Goal: Information Seeking & Learning: Get advice/opinions

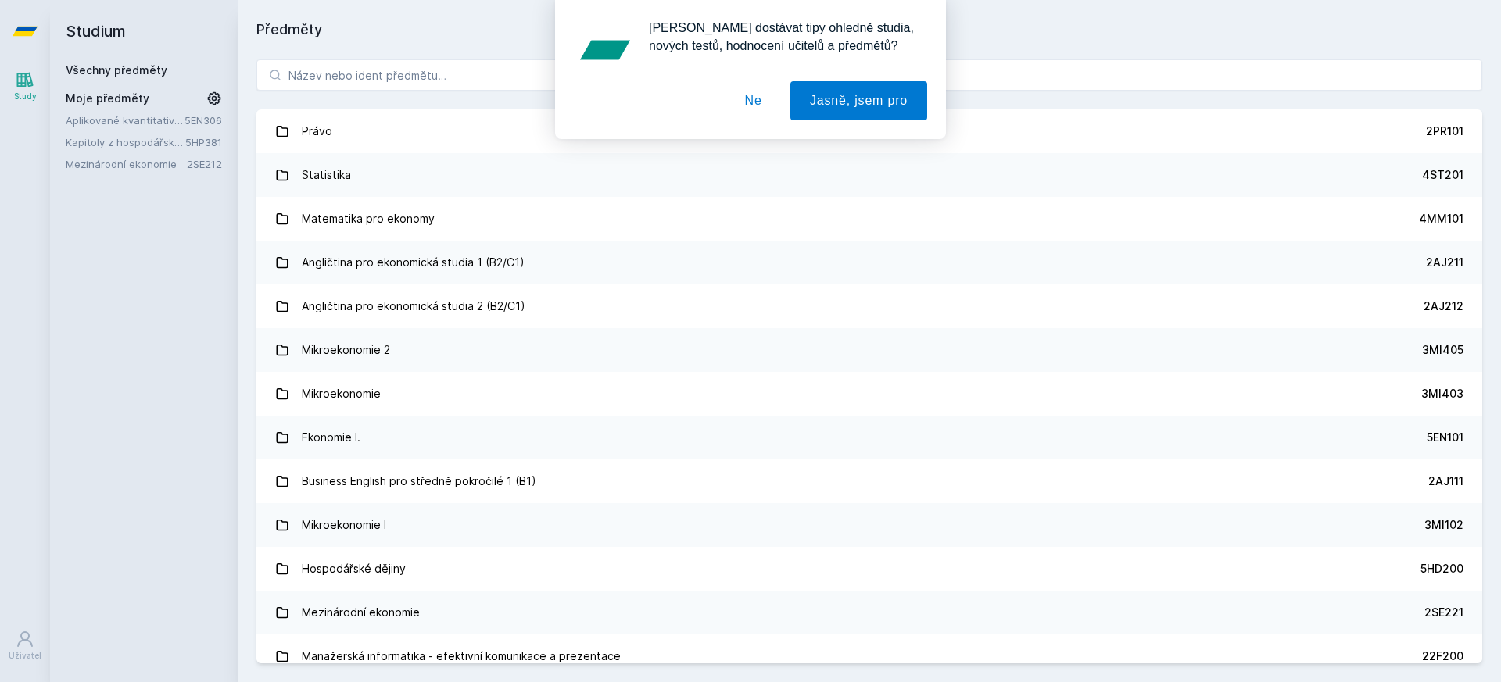
click at [410, 81] on div "[PERSON_NAME] dostávat tipy ohledně studia, nových testů, hodnocení učitelů a p…" at bounding box center [750, 69] width 1501 height 139
click at [739, 100] on button "Ne" at bounding box center [753, 100] width 56 height 39
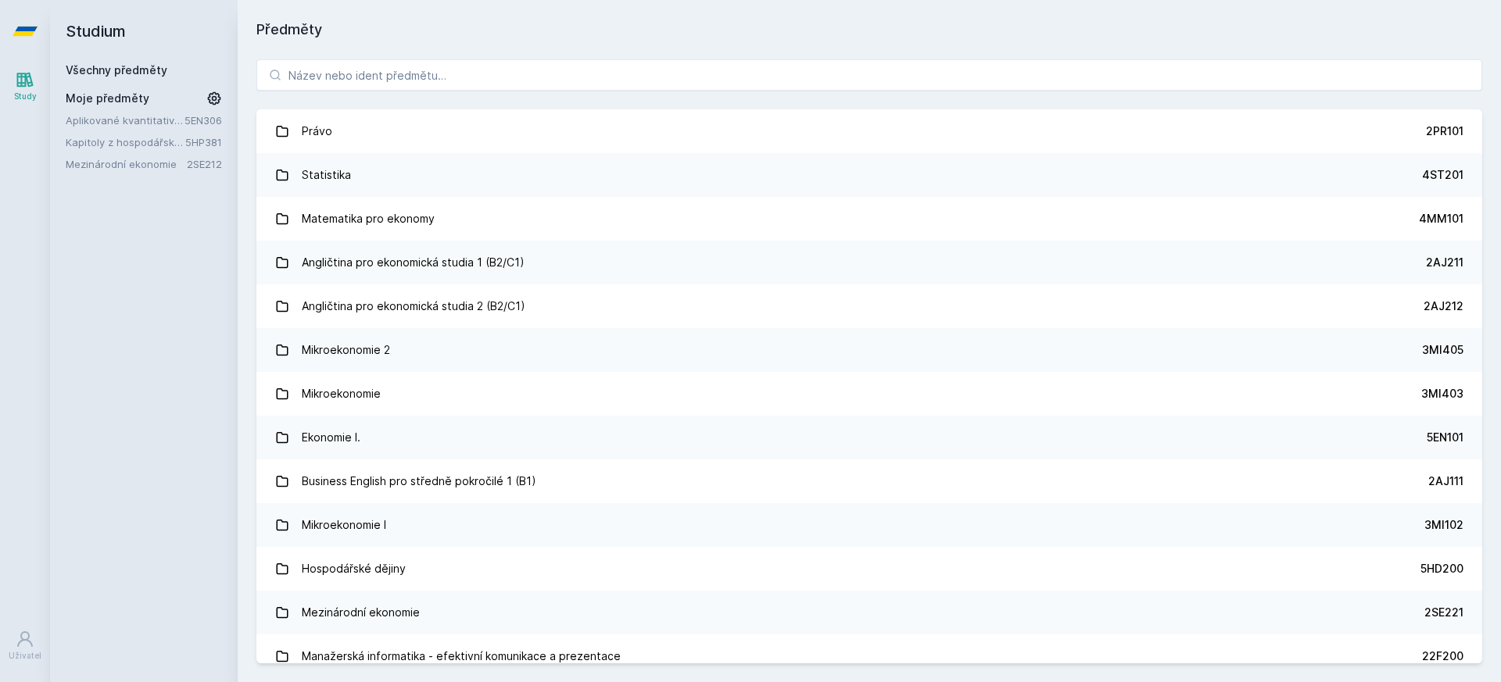
click at [736, 66] on div "[PERSON_NAME] dostávat tipy ohledně studia, nových testů, hodnocení učitelů a p…" at bounding box center [750, 69] width 1501 height 139
click at [735, 63] on input "search" at bounding box center [869, 74] width 1226 height 31
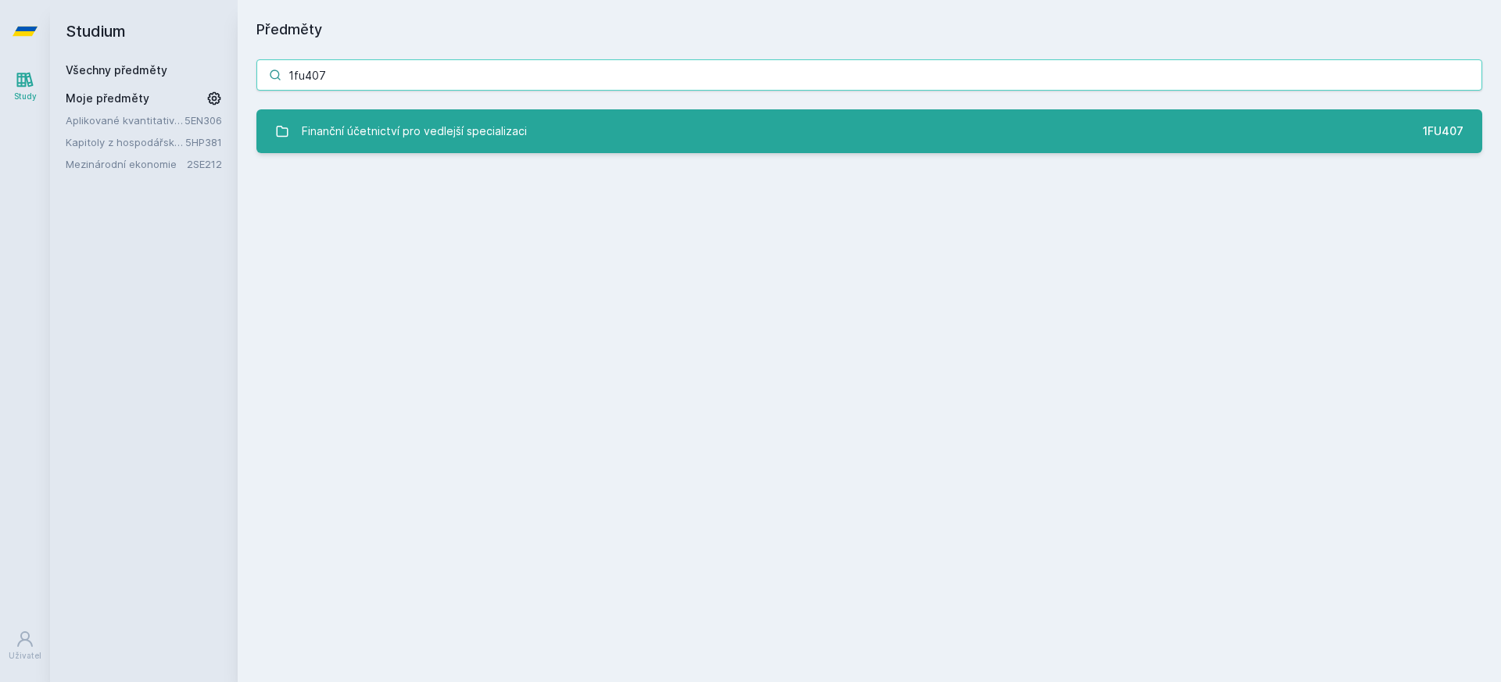
type input "1fu407"
click at [614, 132] on link "Finanční účetnictví pro vedlejší specializaci 1FU407" at bounding box center [869, 131] width 1226 height 44
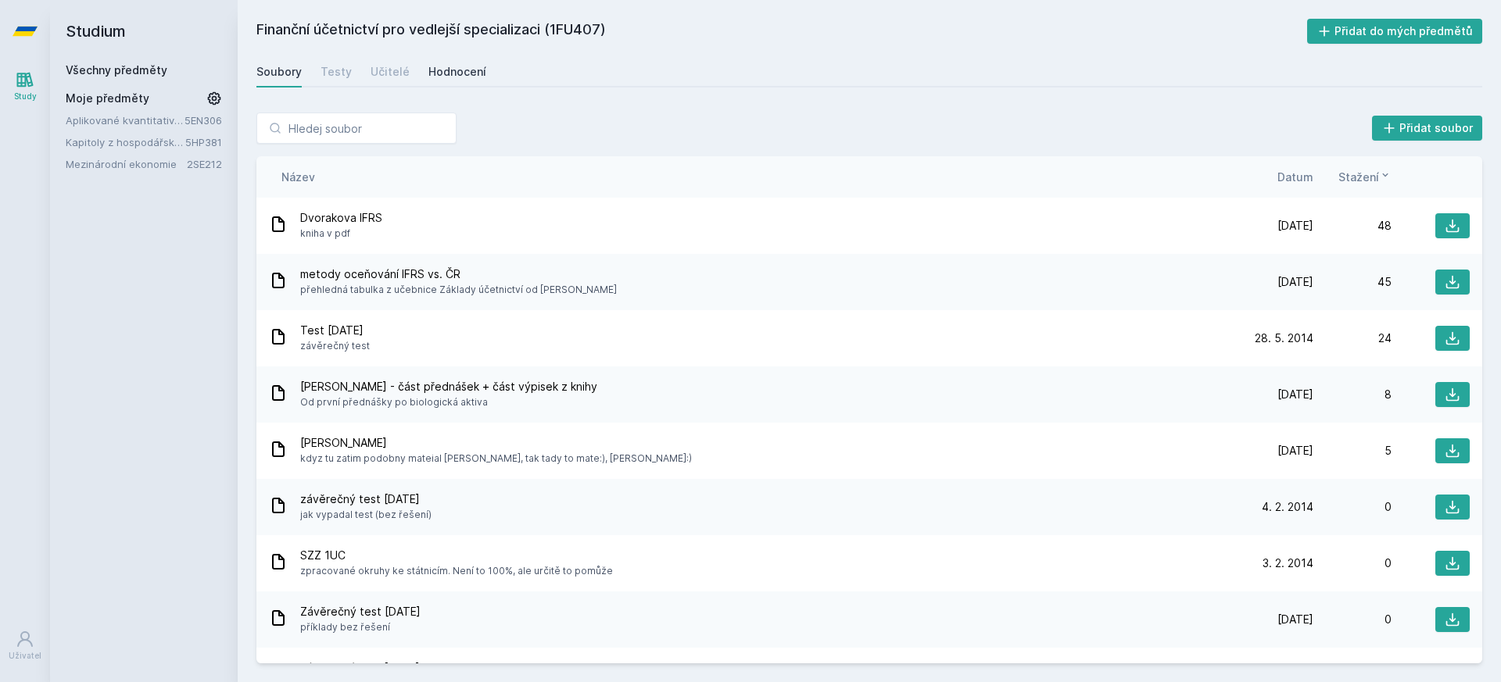
click at [456, 69] on div "Hodnocení" at bounding box center [457, 72] width 58 height 16
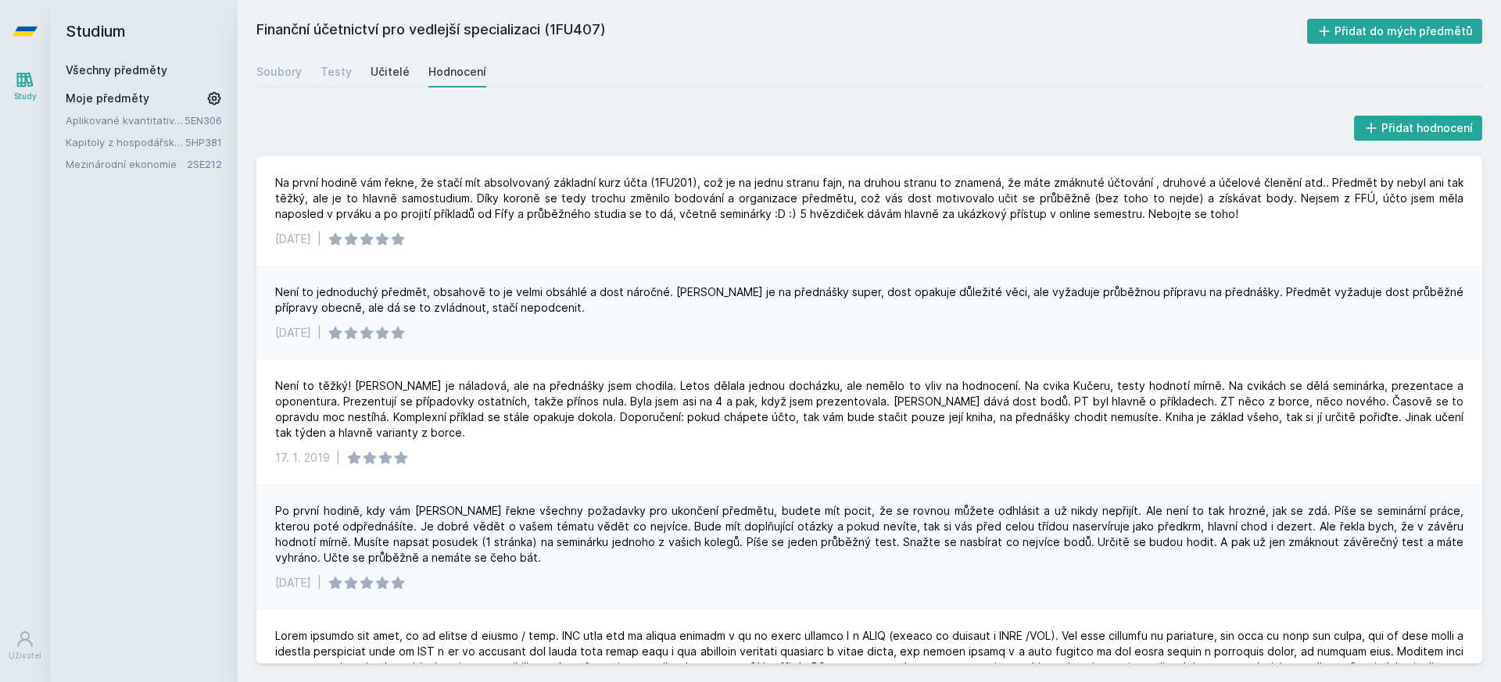
click at [389, 59] on link "Učitelé" at bounding box center [390, 71] width 39 height 31
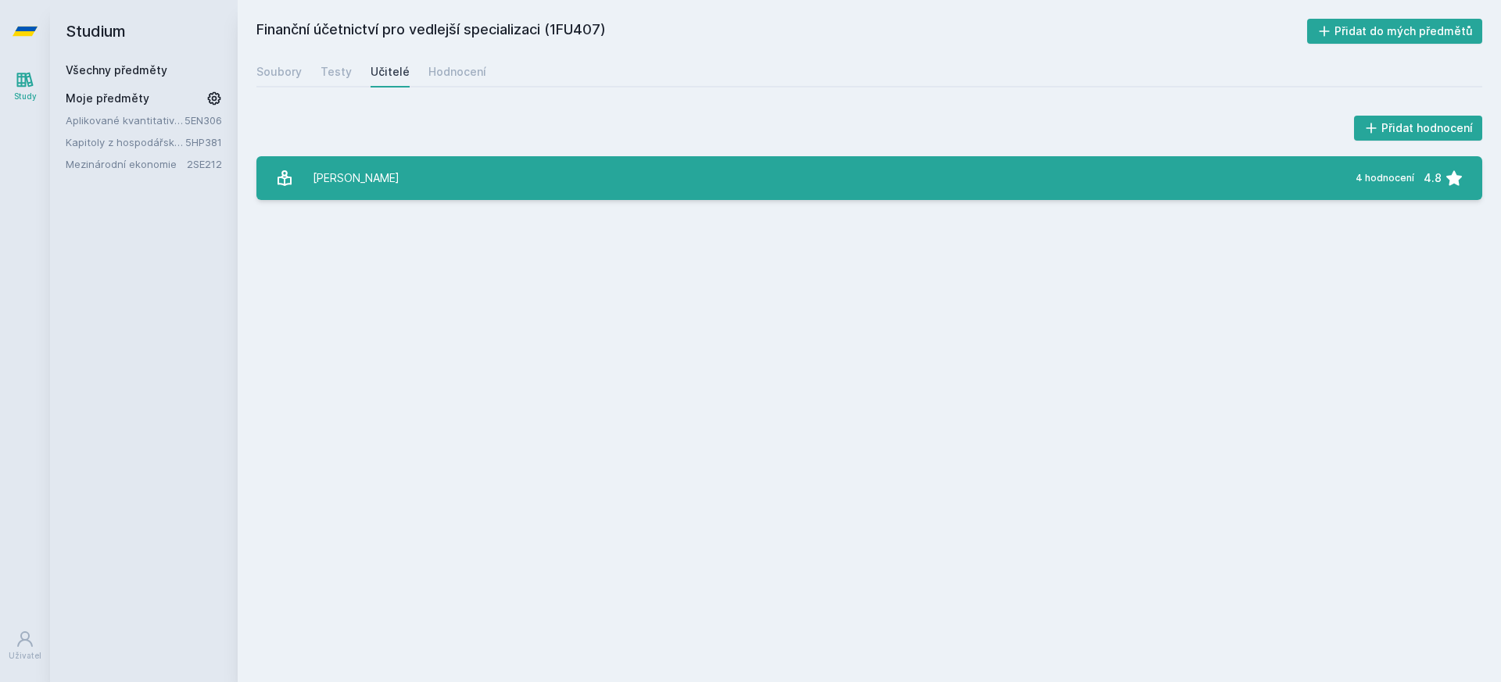
click at [430, 180] on link "[PERSON_NAME] 4 hodnocení 4.8" at bounding box center [869, 178] width 1226 height 44
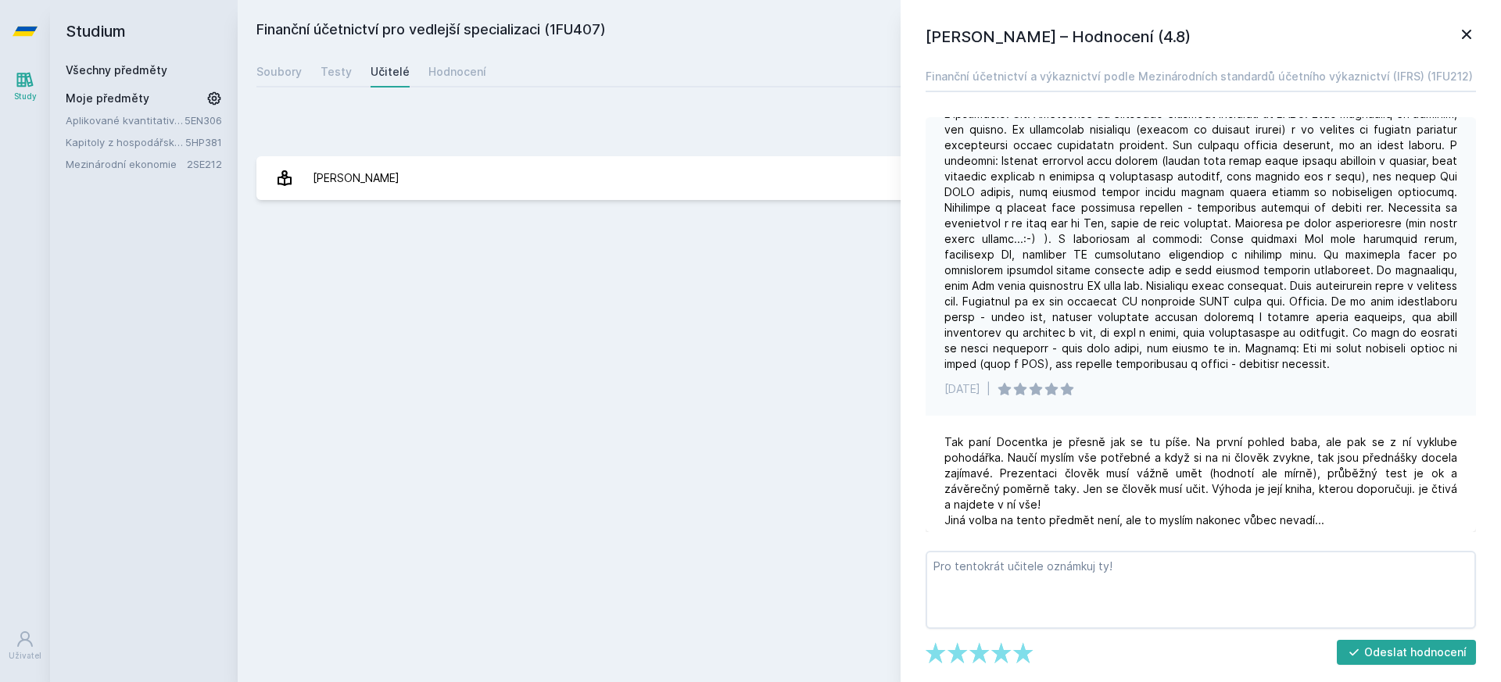
scroll to position [142, 0]
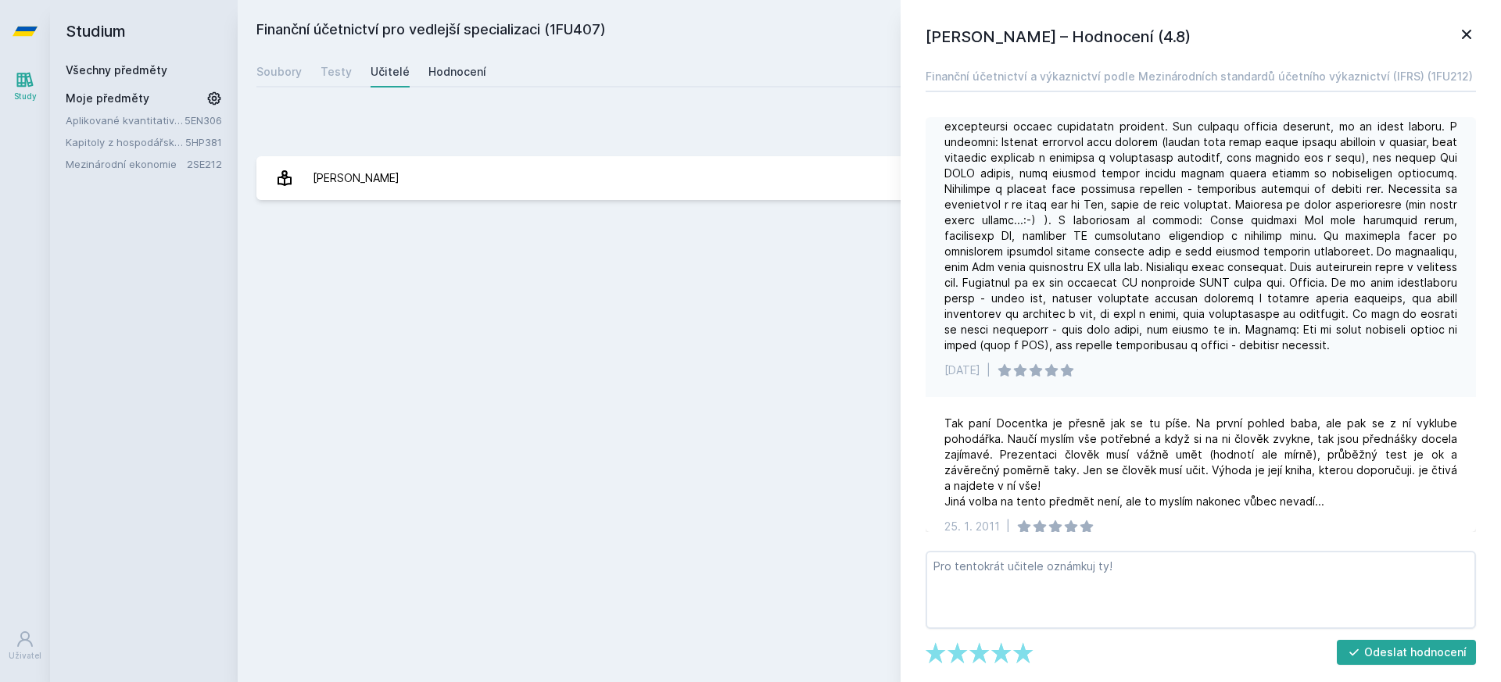
click at [453, 63] on link "Hodnocení" at bounding box center [457, 71] width 58 height 31
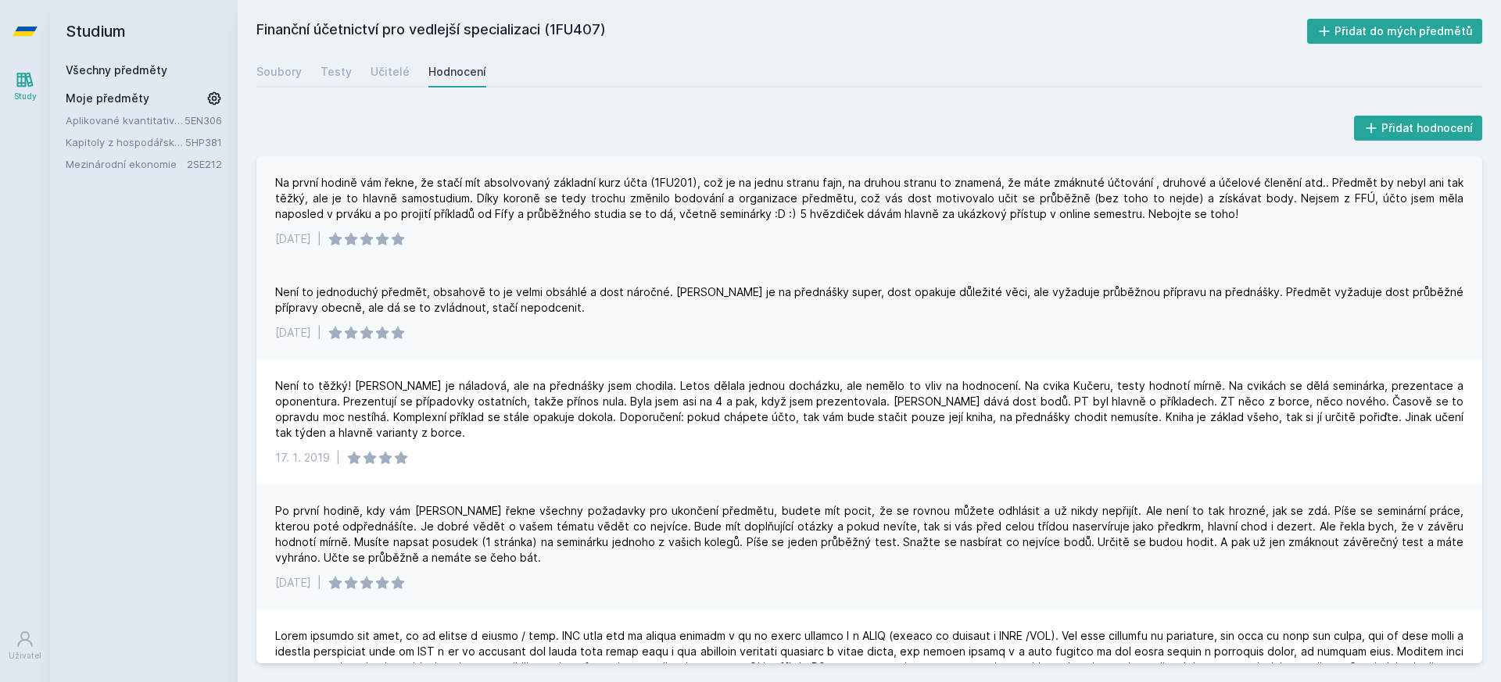
scroll to position [450, 0]
